Goal: Transaction & Acquisition: Purchase product/service

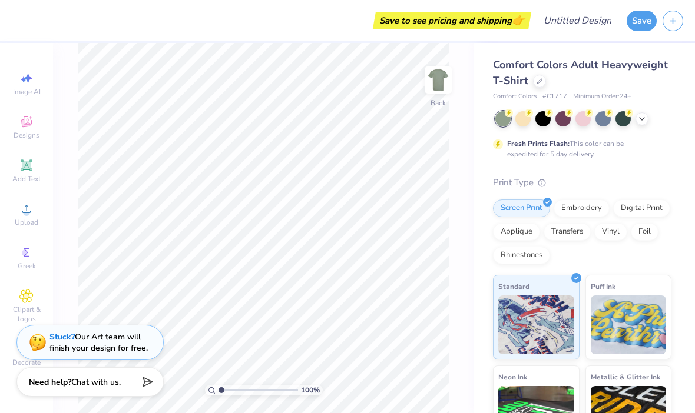
click at [34, 171] on div "Add Text" at bounding box center [26, 171] width 41 height 35
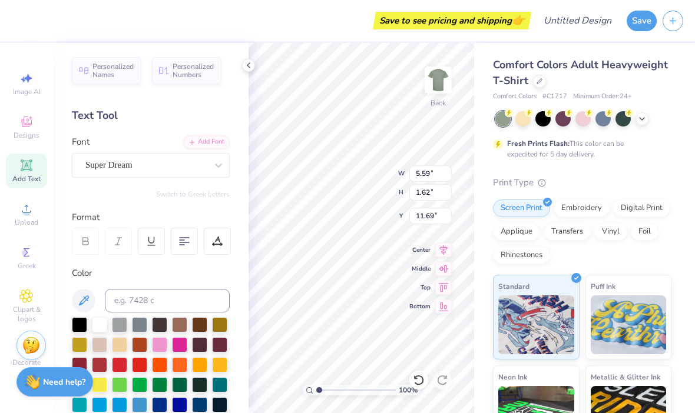
type input "3.37"
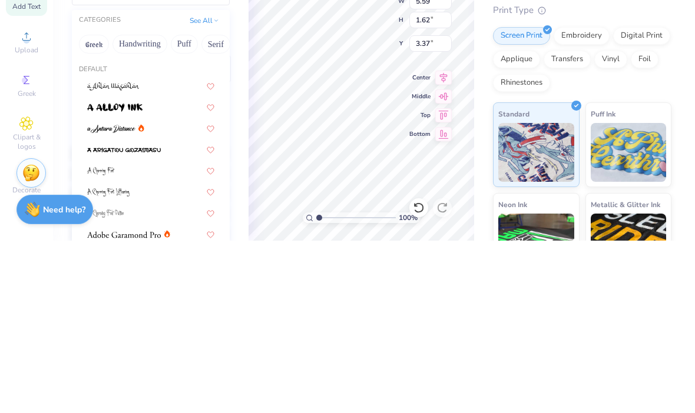
click at [181, 237] on div "Default" at bounding box center [151, 242] width 158 height 10
click at [182, 183] on div "CATEGORIES See All" at bounding box center [151, 193] width 158 height 21
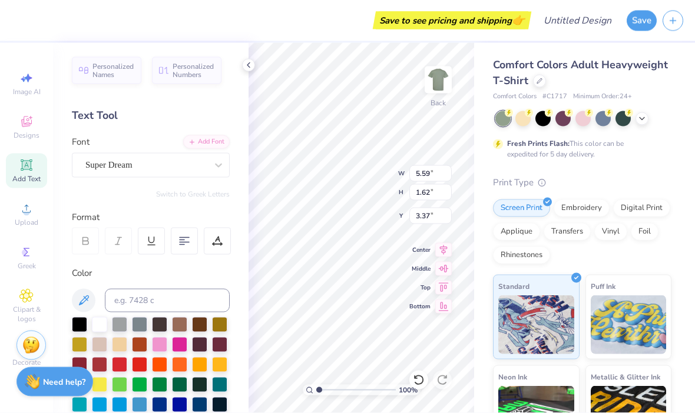
scroll to position [1, 1]
type textarea "T.A.S.C"
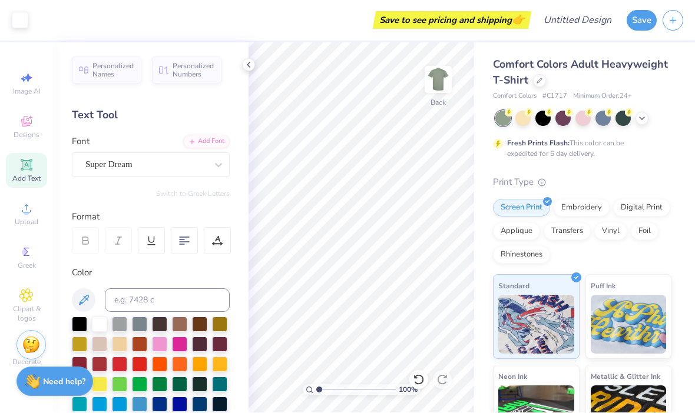
click at [21, 170] on icon at bounding box center [26, 165] width 14 height 14
type input "6.71"
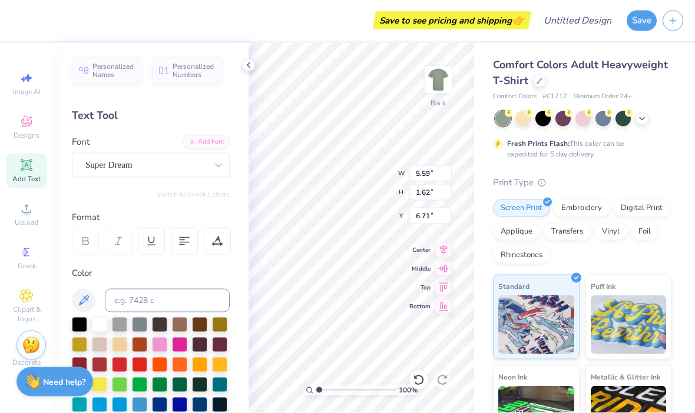
scroll to position [1, 0]
type textarea "."
type input "1.15"
type input "0.92"
click at [419, 376] on icon at bounding box center [418, 380] width 10 height 11
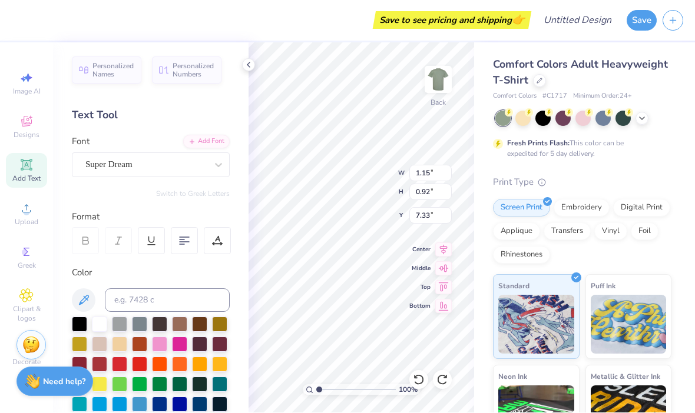
type input "0.47"
type input "0.38"
click at [415, 376] on icon at bounding box center [419, 381] width 12 height 12
type input "5.59"
type input "1.62"
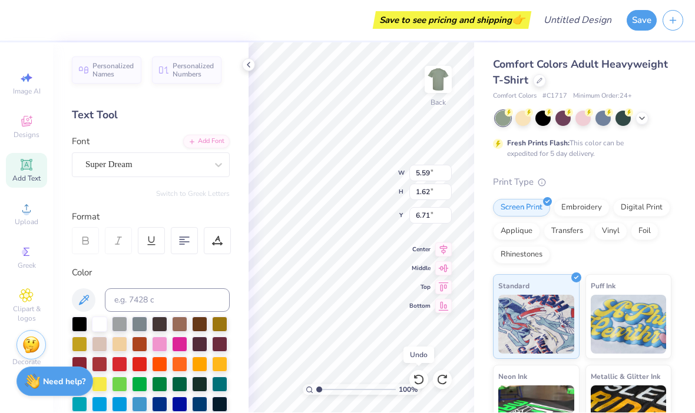
click at [418, 375] on icon at bounding box center [419, 381] width 12 height 12
type input "11.69"
click at [416, 376] on icon at bounding box center [418, 380] width 10 height 11
click at [638, 207] on div "Digital Print" at bounding box center [641, 209] width 57 height 18
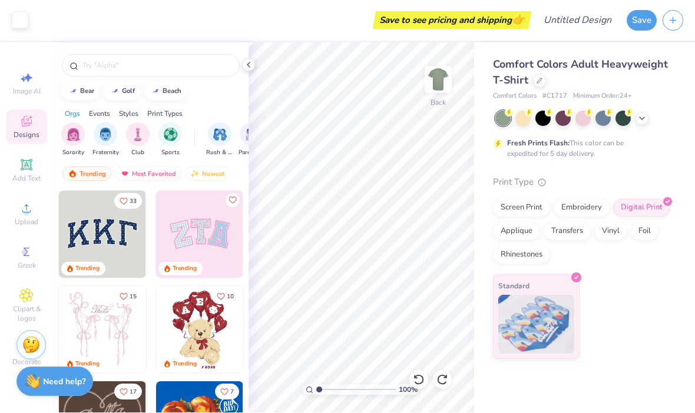
click at [514, 209] on div "Screen Print" at bounding box center [521, 209] width 57 height 18
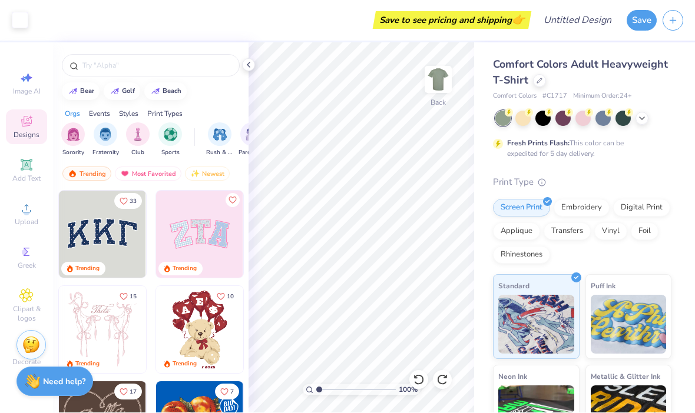
click at [582, 211] on div "Embroidery" at bounding box center [582, 209] width 56 height 18
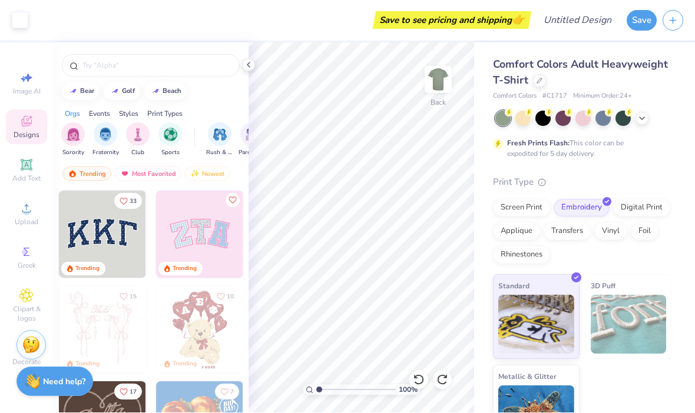
click at [653, 202] on div "Digital Print" at bounding box center [641, 209] width 57 height 18
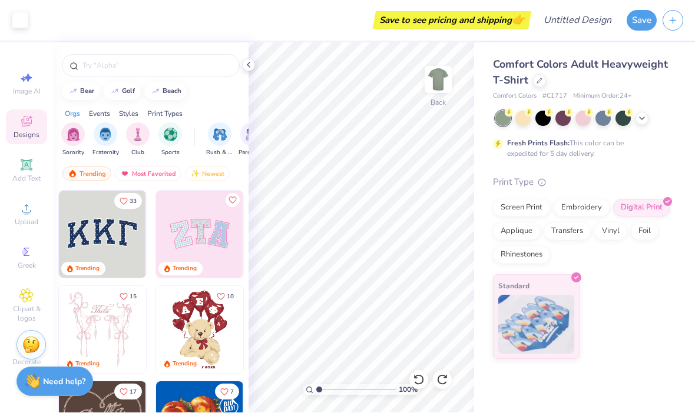
click at [647, 232] on div "Foil" at bounding box center [645, 232] width 28 height 18
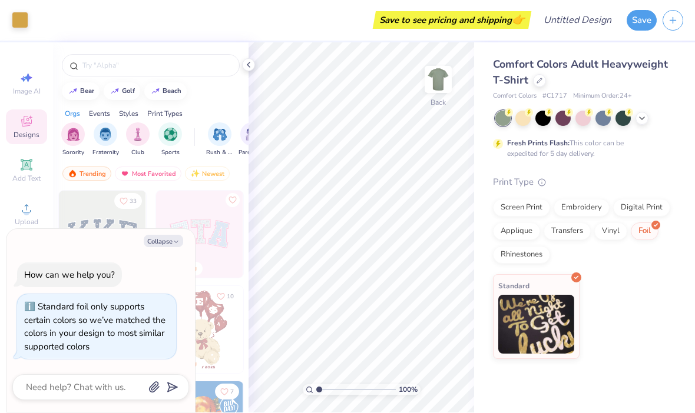
click at [599, 236] on div "Vinyl" at bounding box center [610, 232] width 33 height 18
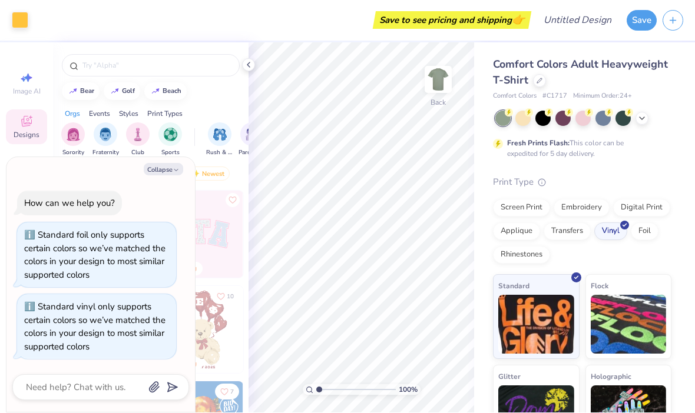
click at [569, 230] on div "Transfers" at bounding box center [567, 232] width 47 height 18
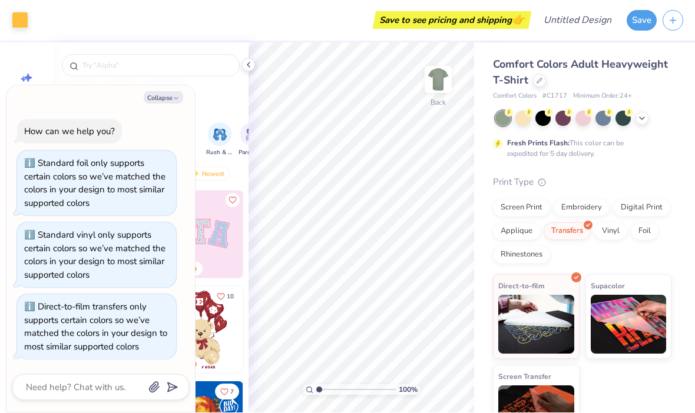
click at [607, 239] on div "Screen Print Embroidery Digital Print Applique Transfers Vinyl Foil Rhinestones" at bounding box center [582, 232] width 178 height 65
click at [608, 237] on div "Vinyl" at bounding box center [610, 232] width 33 height 18
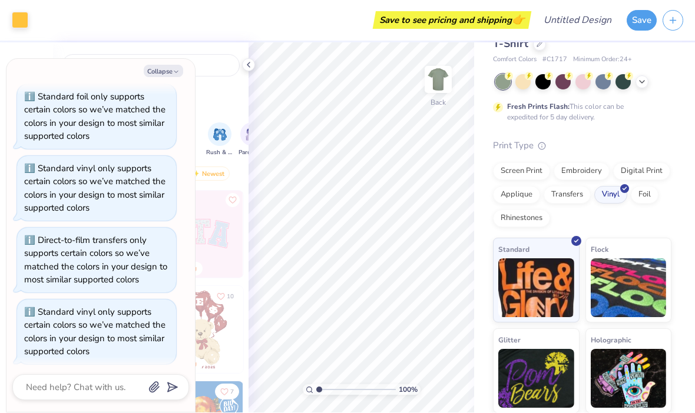
scroll to position [37, 0]
click at [527, 219] on div "Rhinestones" at bounding box center [521, 219] width 57 height 18
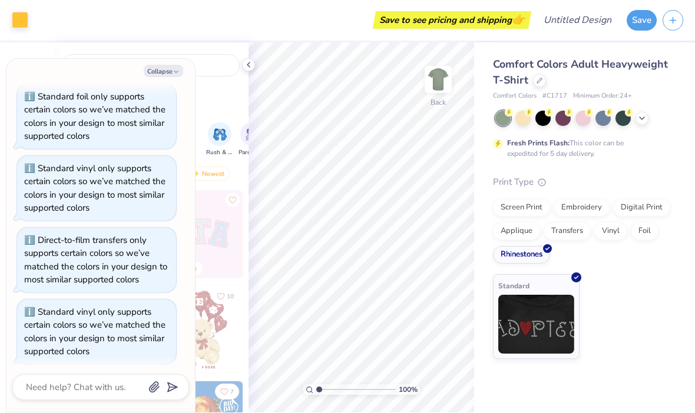
scroll to position [111, 0]
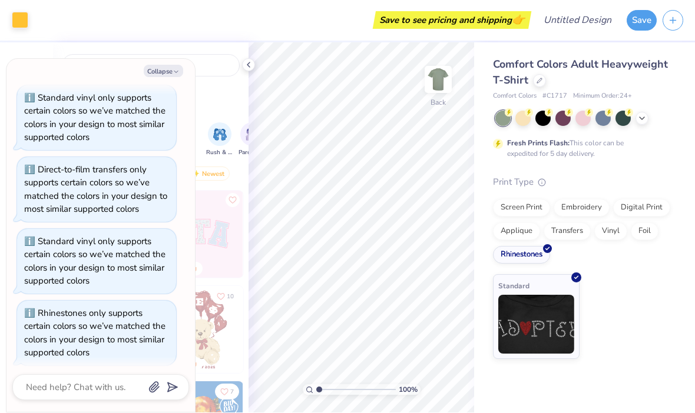
click at [527, 229] on div "Applique" at bounding box center [516, 232] width 47 height 18
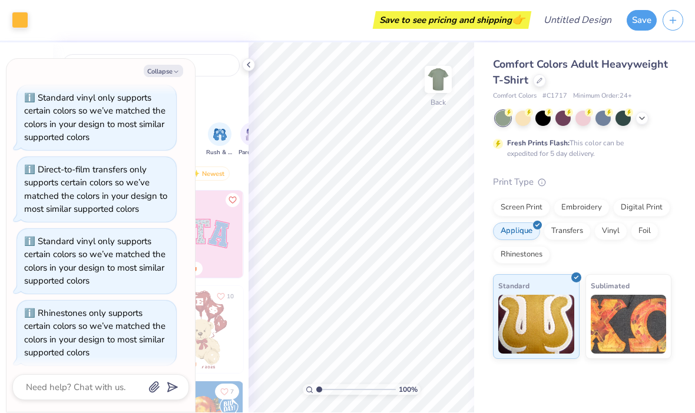
scroll to position [182, 0]
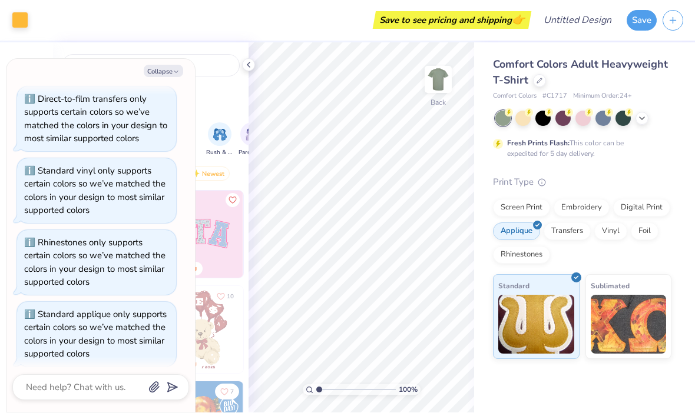
click at [535, 203] on div "Screen Print" at bounding box center [521, 209] width 57 height 18
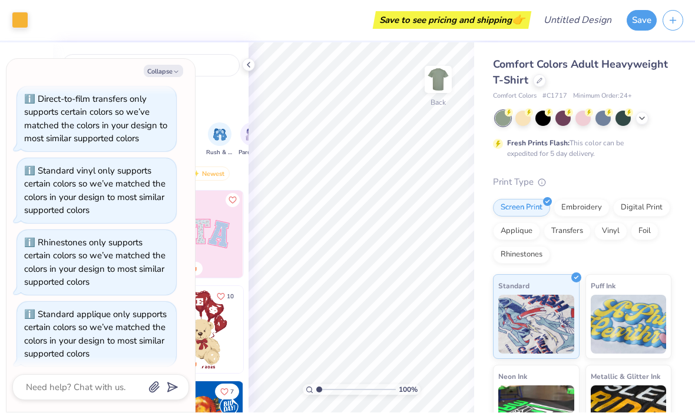
scroll to position [253, 0]
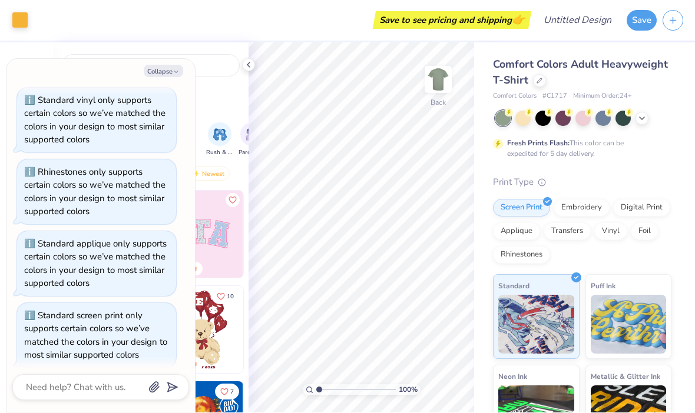
click at [659, 158] on div "Comfort Colors Adult Heavyweight T-Shirt Comfort Colors # C1717 Minimum Order: …" at bounding box center [582, 299] width 178 height 484
click at [250, 61] on icon at bounding box center [248, 65] width 9 height 9
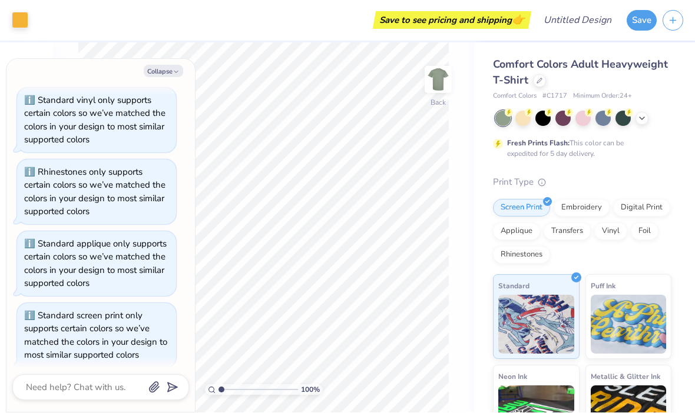
click at [153, 71] on button "Collapse" at bounding box center [163, 71] width 39 height 12
type textarea "x"
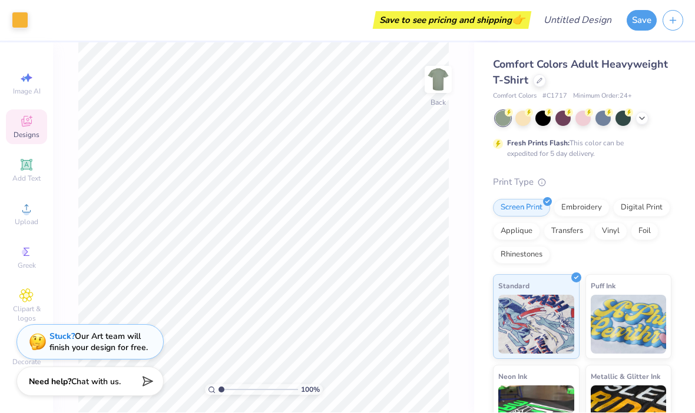
click at [640, 119] on icon at bounding box center [641, 118] width 9 height 9
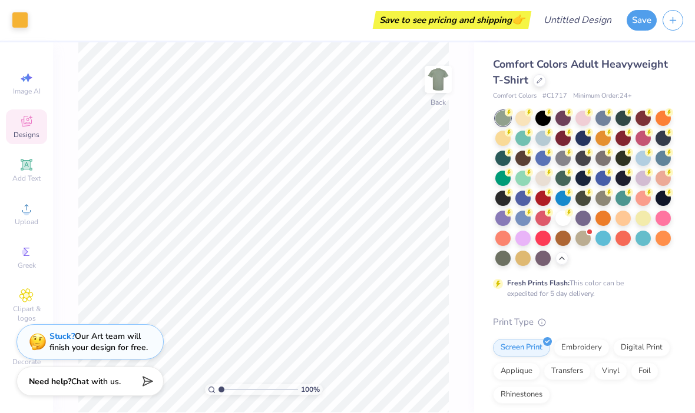
click at [565, 134] on icon at bounding box center [569, 133] width 8 height 8
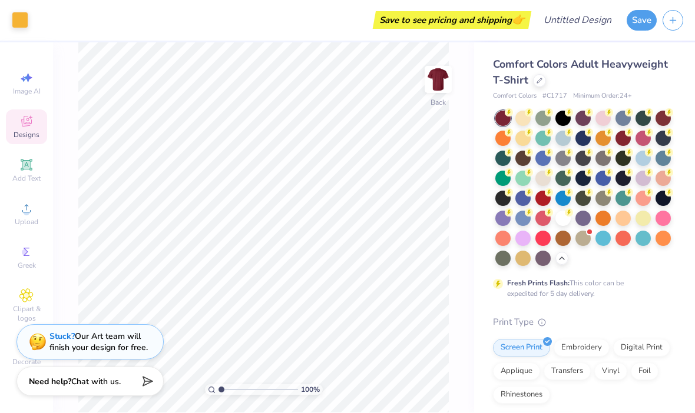
click at [513, 114] on circle at bounding box center [509, 113] width 8 height 8
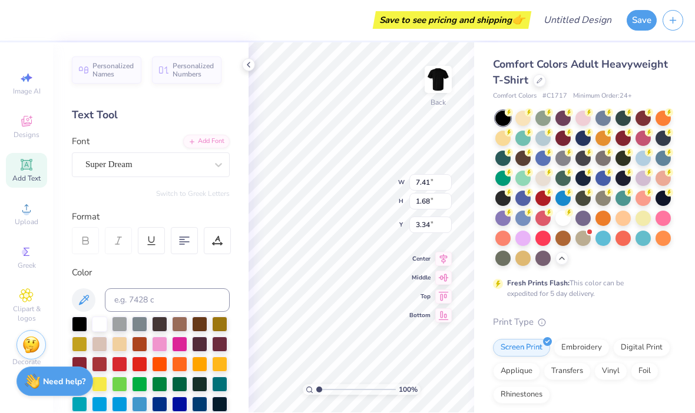
click at [86, 360] on div at bounding box center [79, 364] width 15 height 15
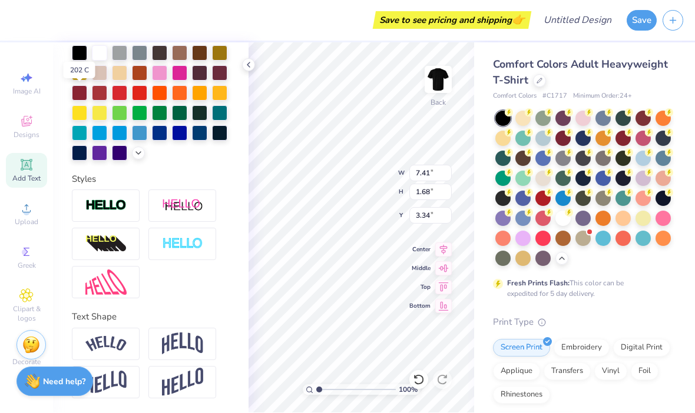
scroll to position [272, 0]
click at [194, 351] on img at bounding box center [182, 344] width 41 height 22
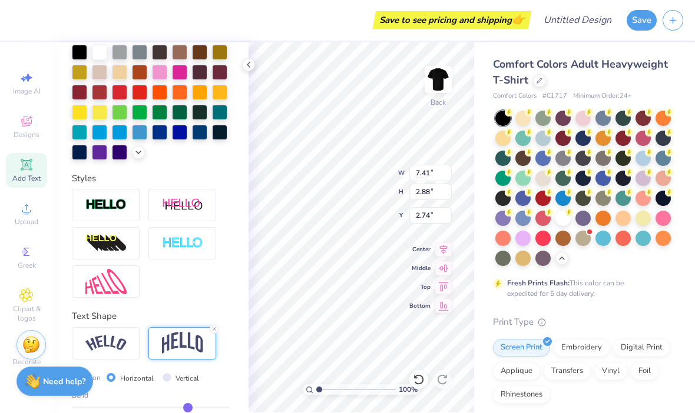
type input "2.88"
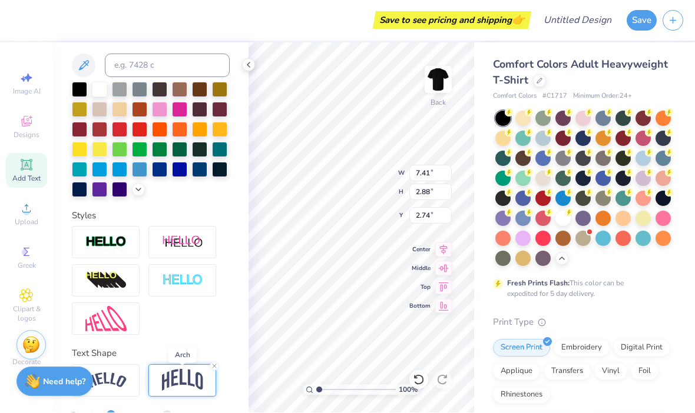
scroll to position [236, 0]
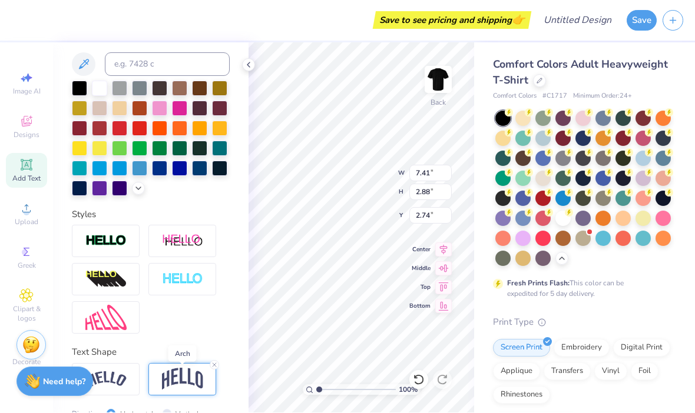
type input "4.19"
type input "1.17089997249005"
type textarea "x"
type input "1.20163860801781"
type textarea "x"
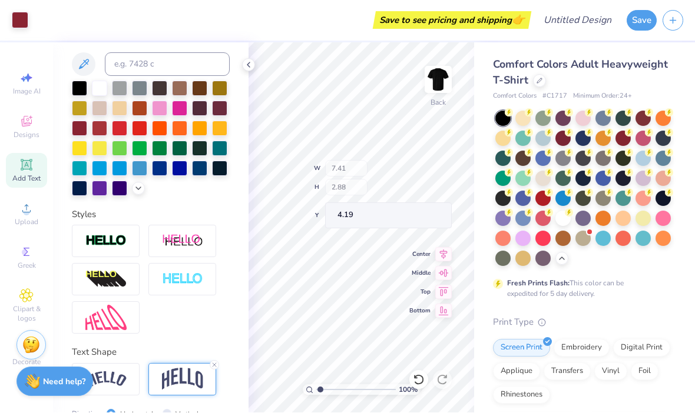
type input "1.23254001708883"
type textarea "x"
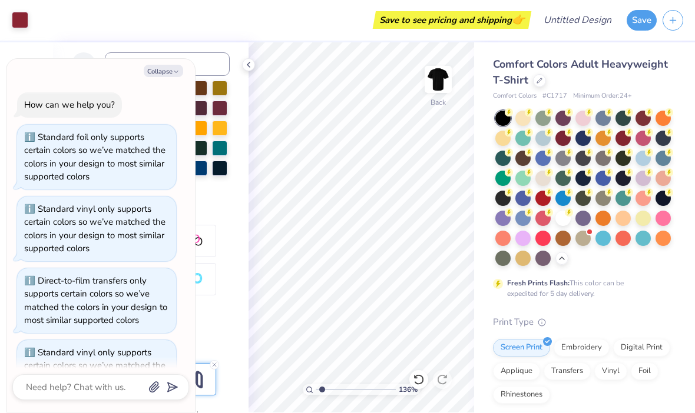
scroll to position [323, 0]
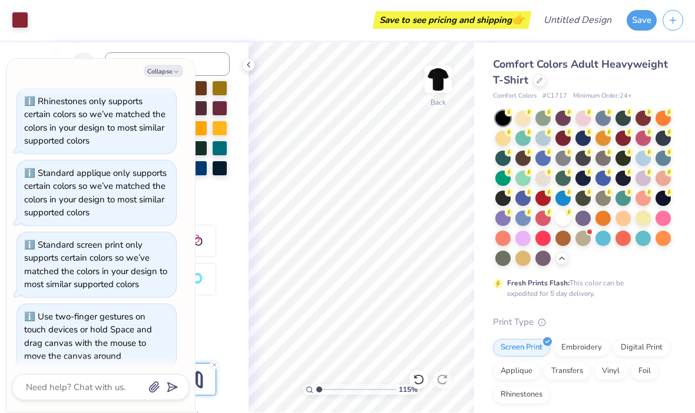
type input "1"
type textarea "x"
type input "4.24"
type textarea "x"
type input "8.65"
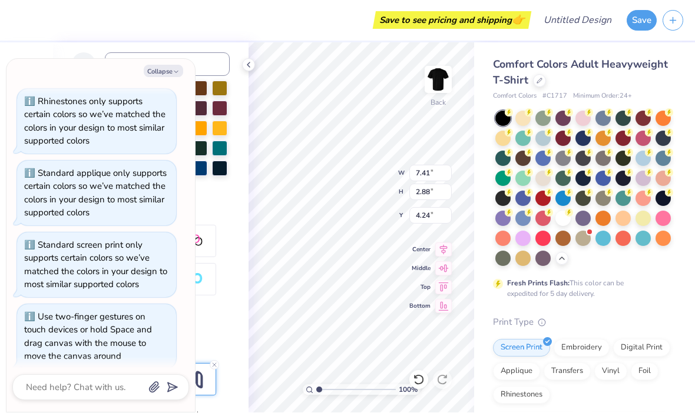
type input "3.36"
type textarea "x"
type input "9.82"
type input "3.82"
type textarea "x"
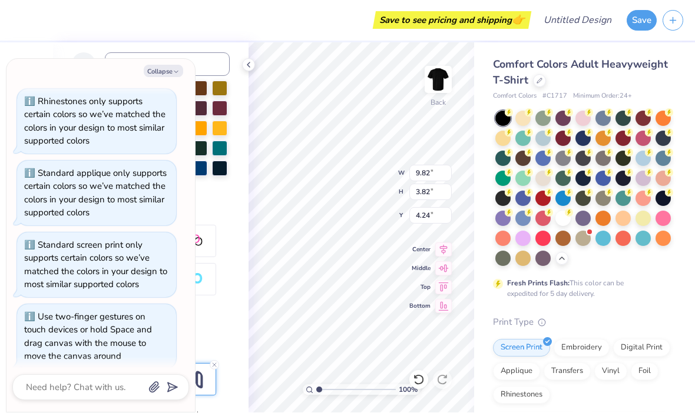
type input "3.66"
click at [170, 70] on button "Collapse" at bounding box center [163, 71] width 39 height 12
type textarea "x"
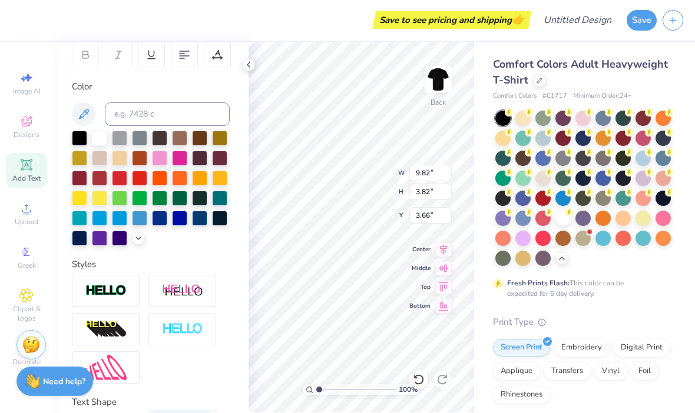
scroll to position [186, 0]
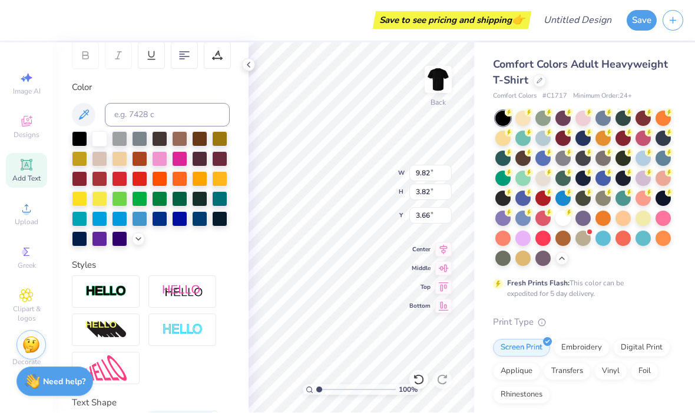
click at [100, 147] on div at bounding box center [99, 139] width 15 height 15
click at [103, 151] on div at bounding box center [151, 189] width 158 height 115
click at [126, 289] on img at bounding box center [105, 293] width 41 height 14
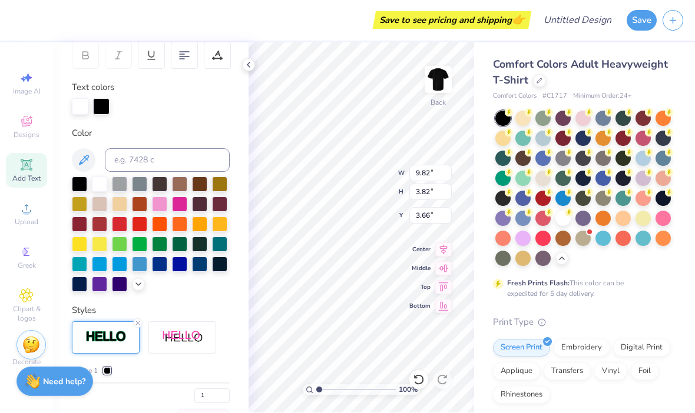
type input "9.86"
type input "3.86"
type input "3.64"
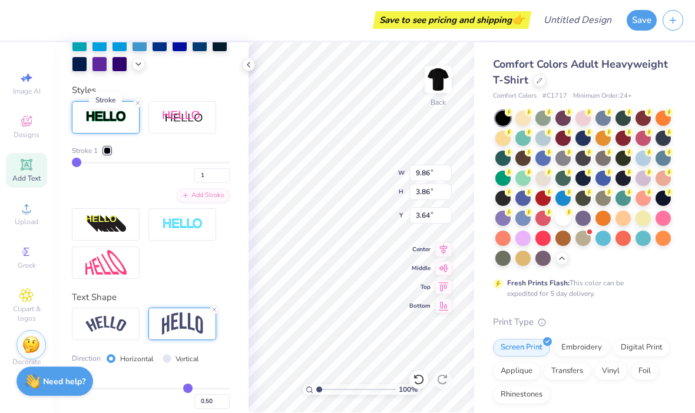
scroll to position [400, 0]
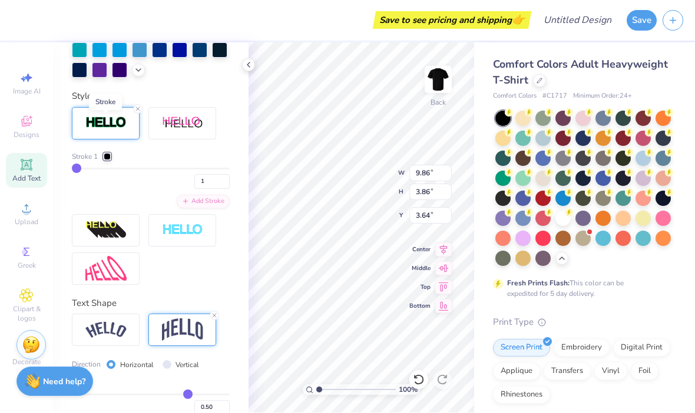
click at [216, 317] on line at bounding box center [215, 316] width 4 height 4
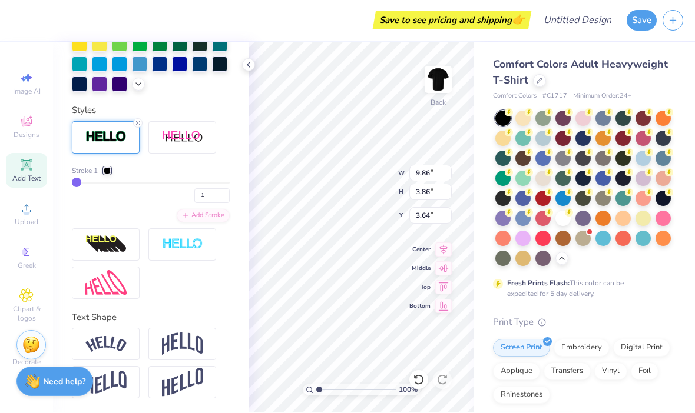
type input "2.27"
type input "4.44"
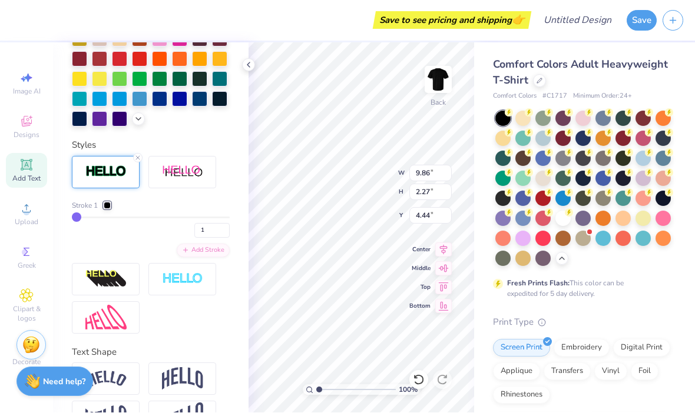
scroll to position [347, 0]
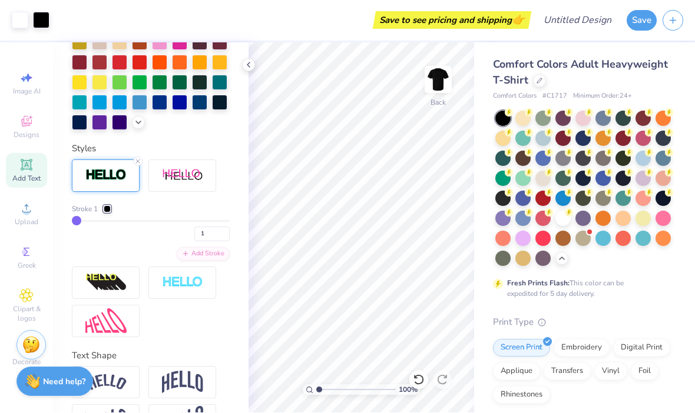
click at [248, 63] on icon at bounding box center [248, 65] width 9 height 9
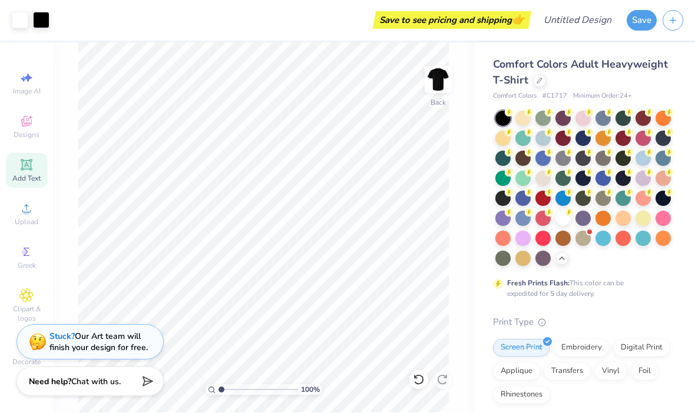
type input "1"
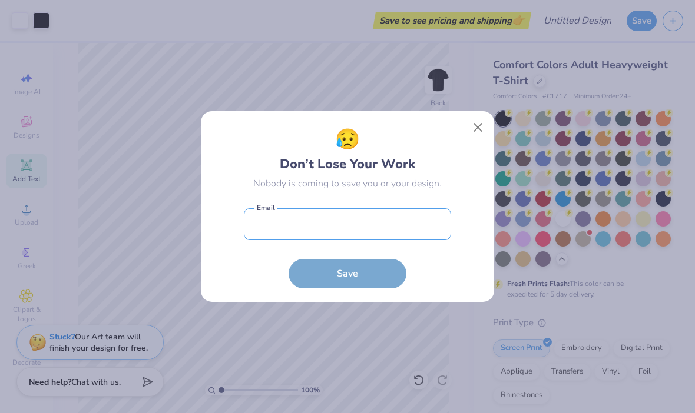
click at [355, 236] on input "email" at bounding box center [347, 224] width 207 height 32
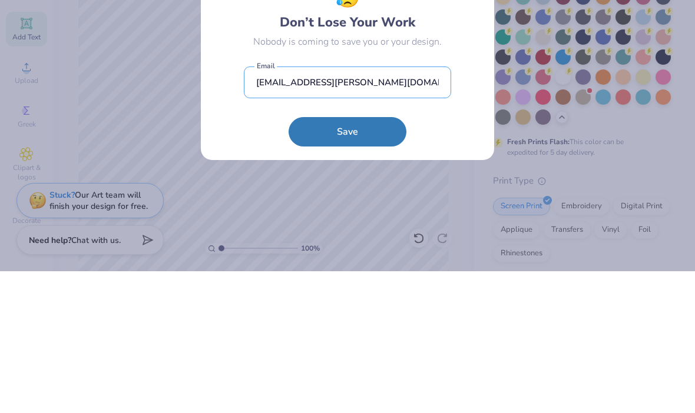
type input "[EMAIL_ADDRESS][PERSON_NAME][DOMAIN_NAME]"
click at [365, 259] on button "Save" at bounding box center [348, 273] width 118 height 29
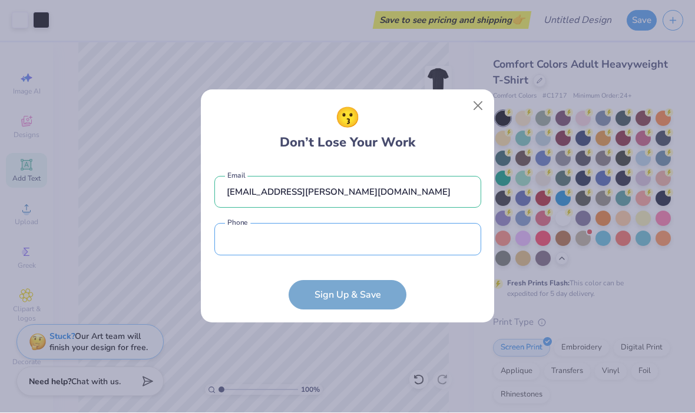
click at [366, 239] on input "tel" at bounding box center [347, 240] width 267 height 32
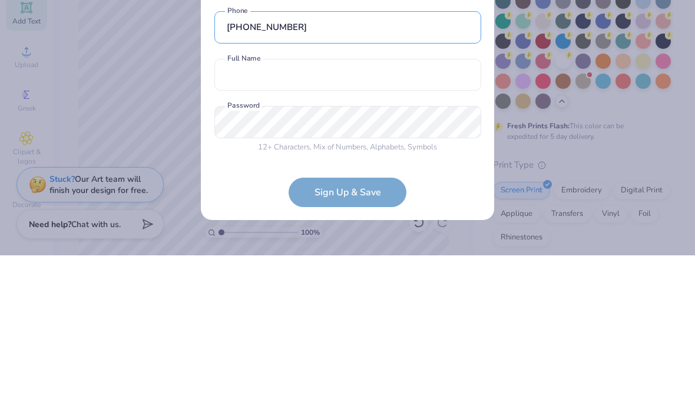
type input "[PHONE_NUMBER]"
click at [386, 217] on input "text" at bounding box center [347, 233] width 267 height 32
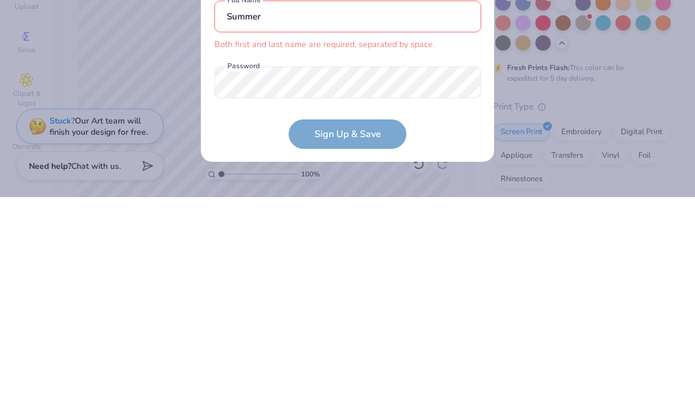
click at [412, 217] on input "Summer" at bounding box center [347, 233] width 267 height 32
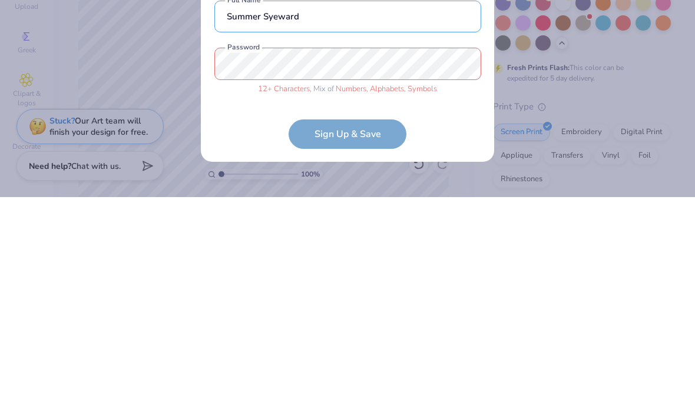
click at [353, 217] on input "Summer Syeward" at bounding box center [347, 233] width 267 height 32
type input "Summer [PERSON_NAME]"
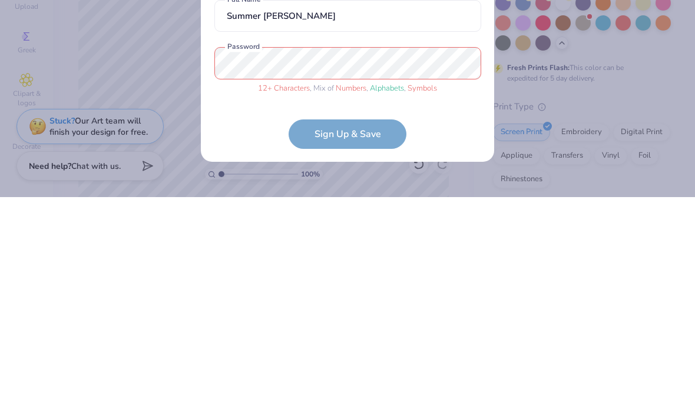
scroll to position [0, 0]
click at [359, 135] on form "[EMAIL_ADDRESS][PERSON_NAME][DOMAIN_NAME] Email [PHONE_NUMBER] Phone Summer [PE…" at bounding box center [347, 237] width 267 height 255
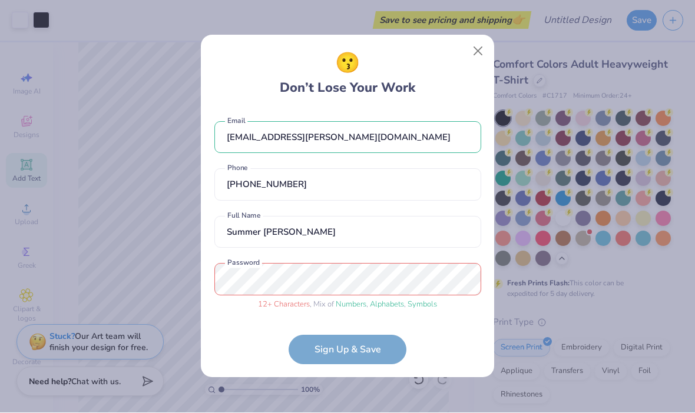
click at [353, 354] on form "[EMAIL_ADDRESS][PERSON_NAME][DOMAIN_NAME] Email [PHONE_NUMBER] Phone Summer [PE…" at bounding box center [347, 237] width 267 height 255
click at [312, 356] on form "[EMAIL_ADDRESS][PERSON_NAME][DOMAIN_NAME] Email [PHONE_NUMBER] Phone Summer [PE…" at bounding box center [347, 237] width 267 height 255
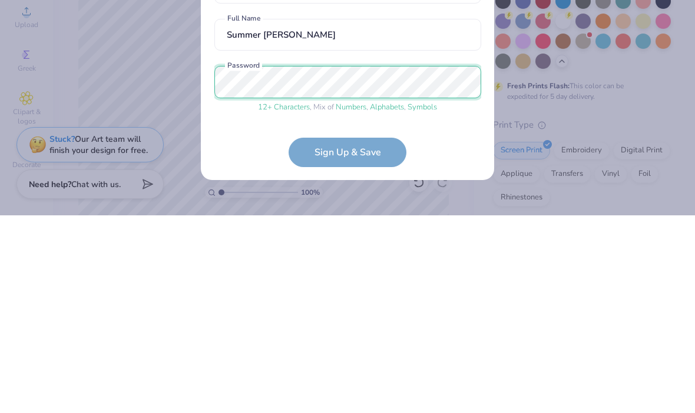
scroll to position [45, 0]
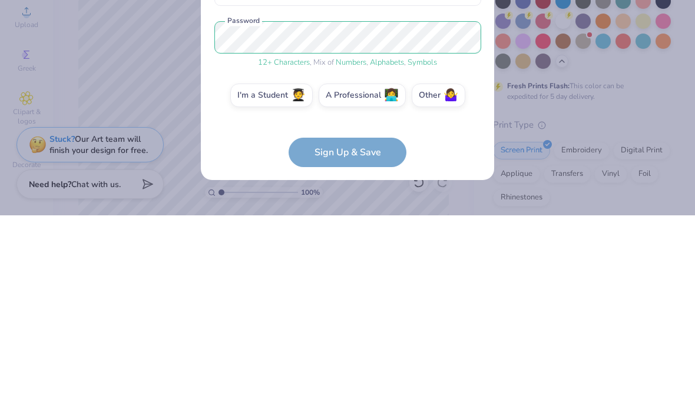
click at [383, 147] on form "[EMAIL_ADDRESS][PERSON_NAME][DOMAIN_NAME] Email [PHONE_NUMBER] Phone Summer [PE…" at bounding box center [347, 237] width 267 height 255
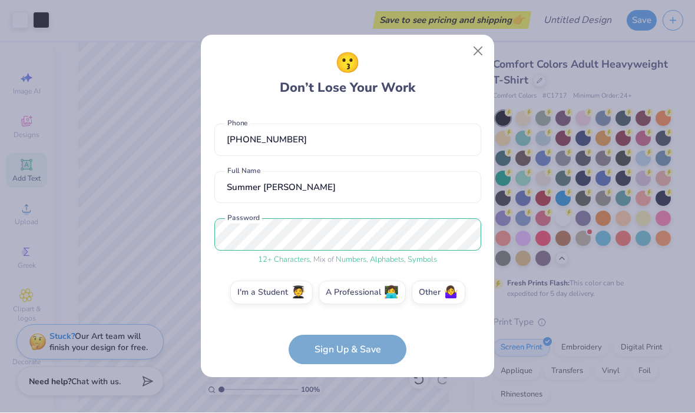
click at [326, 353] on form "[EMAIL_ADDRESS][PERSON_NAME][DOMAIN_NAME] Email [PHONE_NUMBER] Phone Summer [PE…" at bounding box center [347, 237] width 267 height 255
click at [282, 296] on label "I'm a Student 🧑‍🎓" at bounding box center [271, 293] width 82 height 24
click at [344, 337] on input "I'm a Student 🧑‍🎓" at bounding box center [348, 341] width 8 height 8
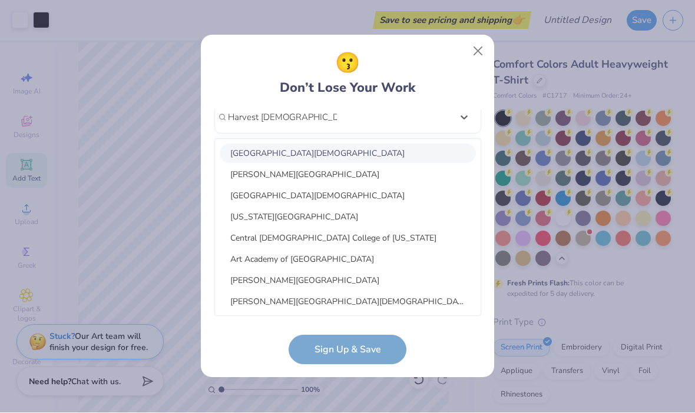
scroll to position [0, 0]
type input "Harvest [DEMOGRAPHIC_DATA] Academy"
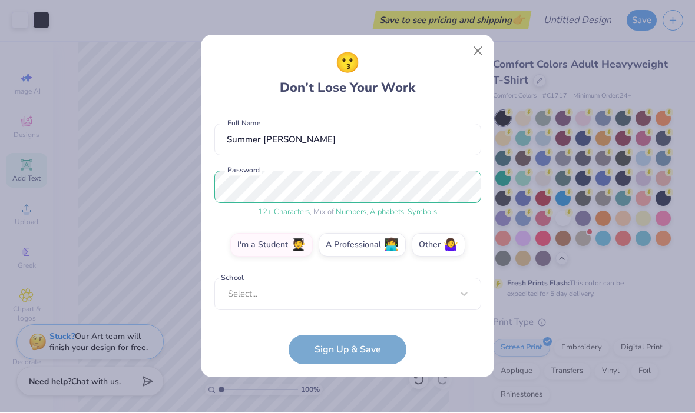
scroll to position [92, 0]
click at [357, 348] on form "[EMAIL_ADDRESS][PERSON_NAME][DOMAIN_NAME] Email [PHONE_NUMBER] Phone Summer [PE…" at bounding box center [347, 237] width 267 height 255
click at [420, 256] on div "I'm a Student 🧑‍🎓 A Professional 👩‍💻 Other 🤷‍♀️" at bounding box center [347, 248] width 267 height 29
click at [443, 246] on span "🤷‍♀️" at bounding box center [450, 246] width 15 height 14
click at [352, 337] on input "Other 🤷‍♀️" at bounding box center [348, 341] width 8 height 8
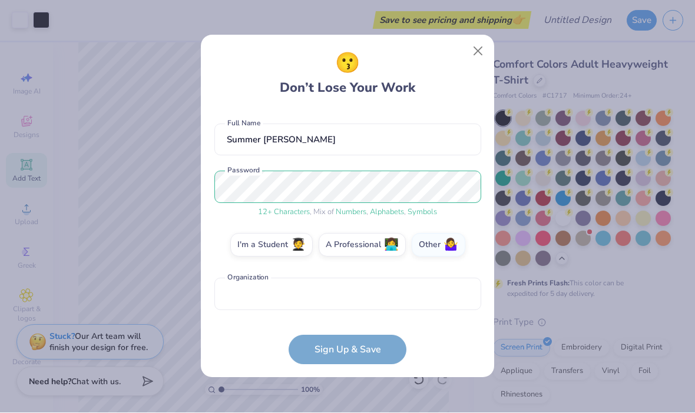
click at [363, 356] on form "[EMAIL_ADDRESS][PERSON_NAME][DOMAIN_NAME] Email [PHONE_NUMBER] Phone Summer [PE…" at bounding box center [347, 237] width 267 height 255
click at [382, 299] on input "text" at bounding box center [347, 295] width 267 height 32
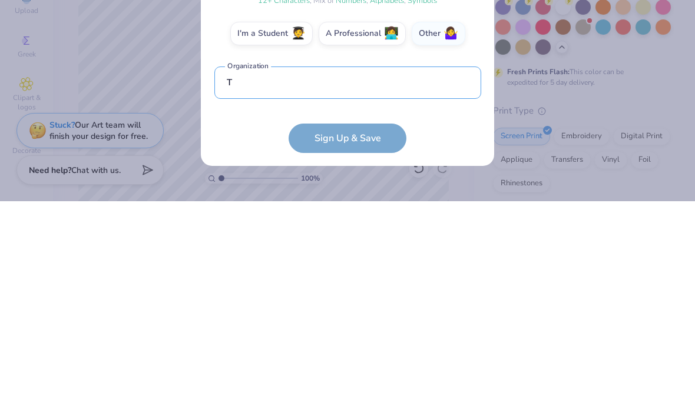
scroll to position [163, 0]
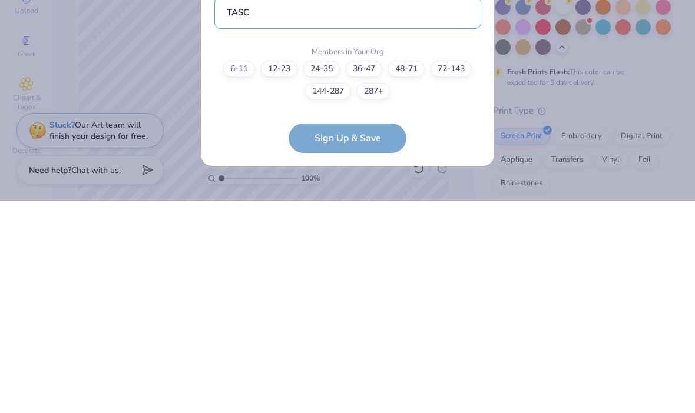
type input "TASC"
click at [357, 273] on label "36-47" at bounding box center [364, 281] width 37 height 16
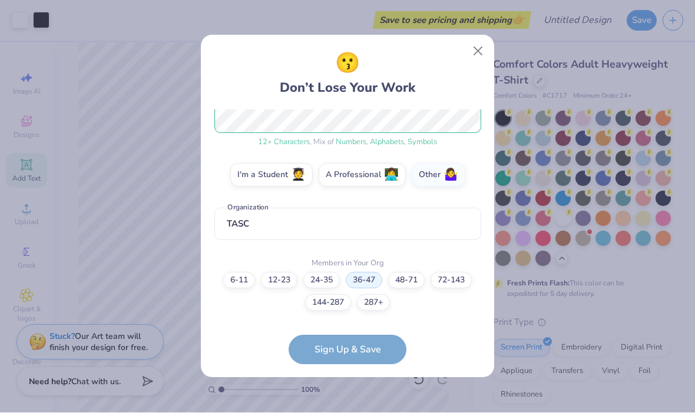
scroll to position [210, 0]
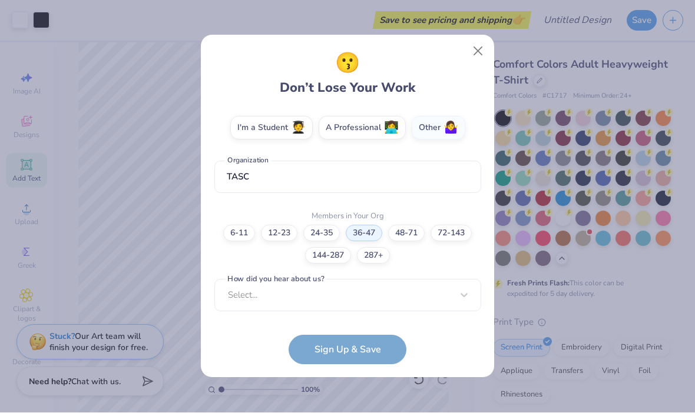
click at [334, 355] on form "[EMAIL_ADDRESS][PERSON_NAME][DOMAIN_NAME] Email [PHONE_NUMBER] Phone Summer [PE…" at bounding box center [347, 237] width 267 height 255
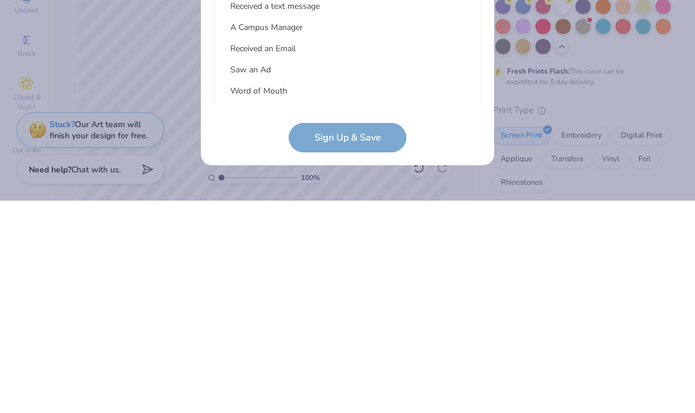
type input "g"
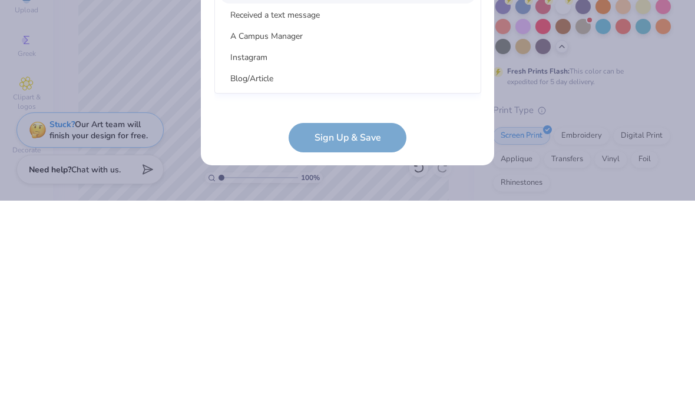
scroll to position [334, 0]
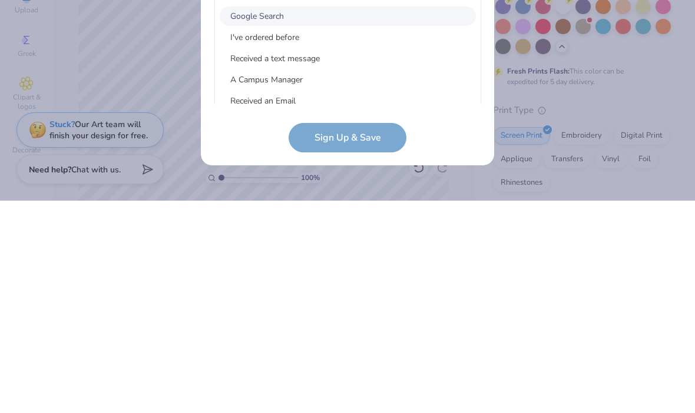
click at [290, 219] on div "Google Search" at bounding box center [348, 228] width 256 height 19
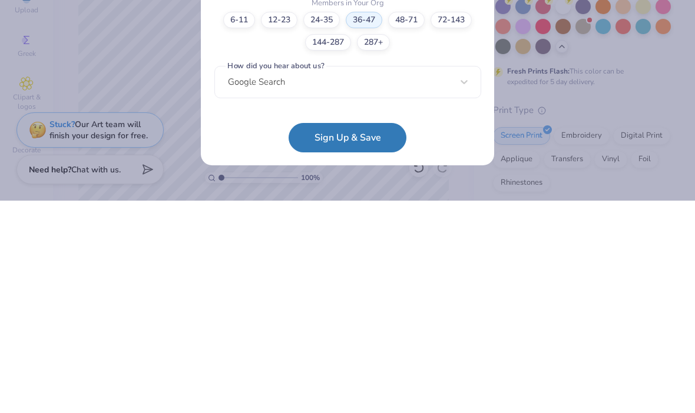
scroll to position [210, 0]
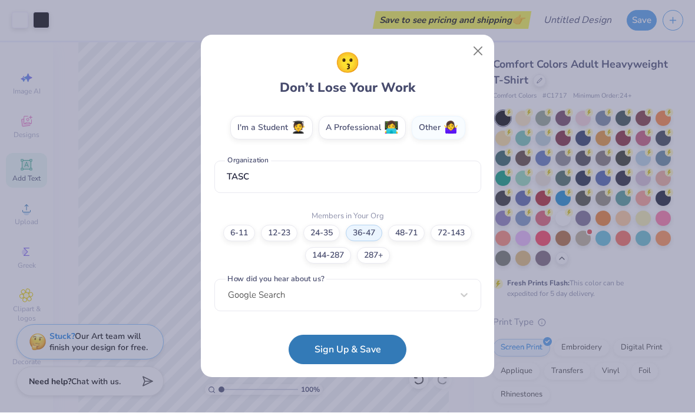
click at [350, 356] on button "Sign Up & Save" at bounding box center [348, 350] width 118 height 29
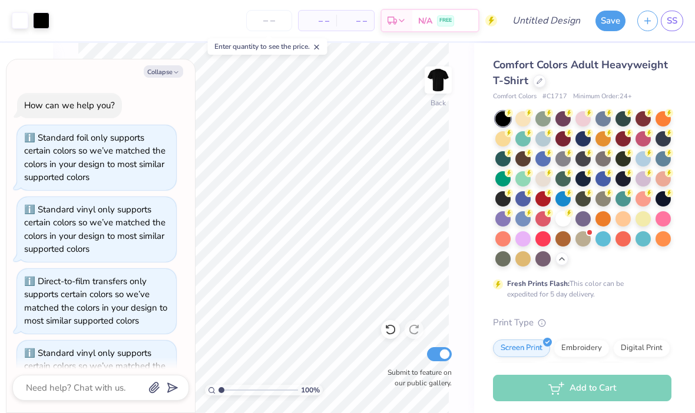
scroll to position [368, 0]
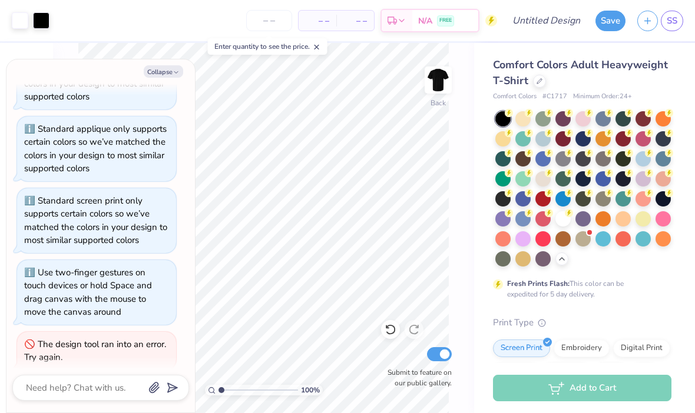
click at [169, 68] on button "Collapse" at bounding box center [163, 71] width 39 height 12
type textarea "x"
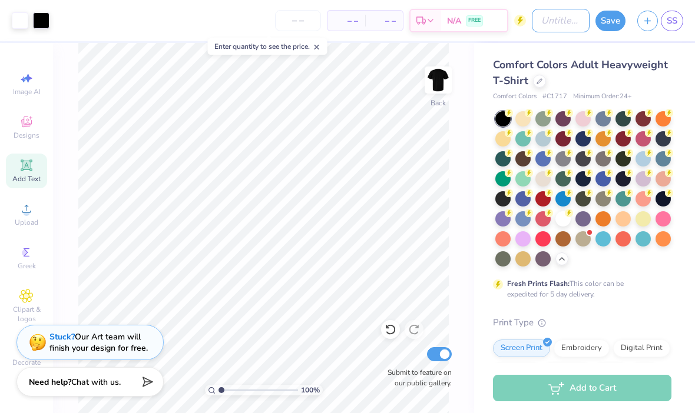
click at [552, 28] on input "Design Title" at bounding box center [561, 21] width 58 height 24
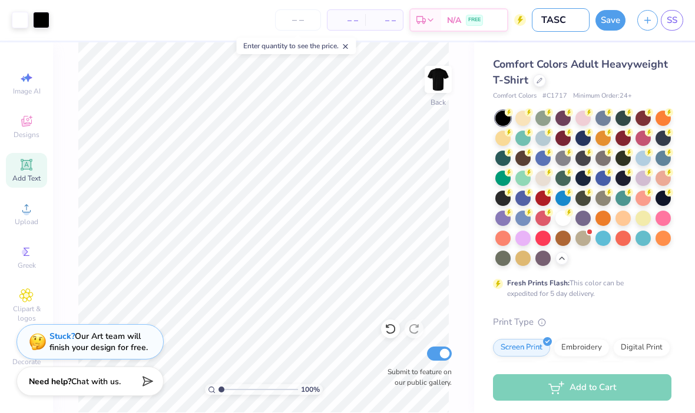
type input "TASC"
click at [292, 24] on input "number" at bounding box center [298, 20] width 46 height 21
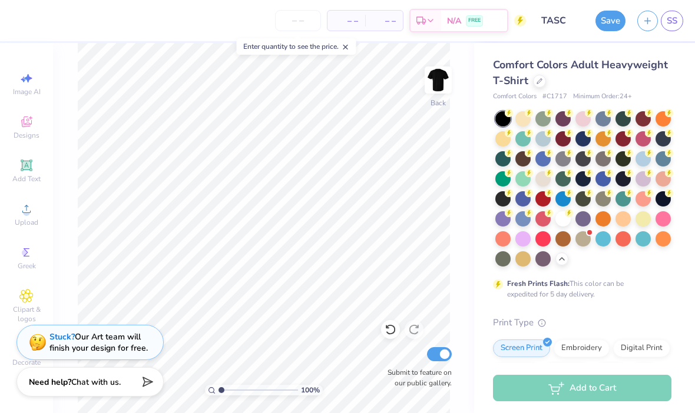
click at [301, 19] on input "number" at bounding box center [298, 20] width 46 height 21
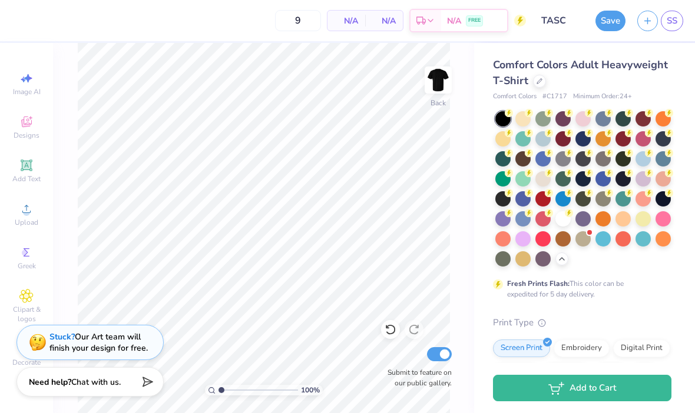
click at [356, 14] on div "N/A Per Item" at bounding box center [346, 21] width 38 height 20
type input "12"
